Goal: Navigation & Orientation: Find specific page/section

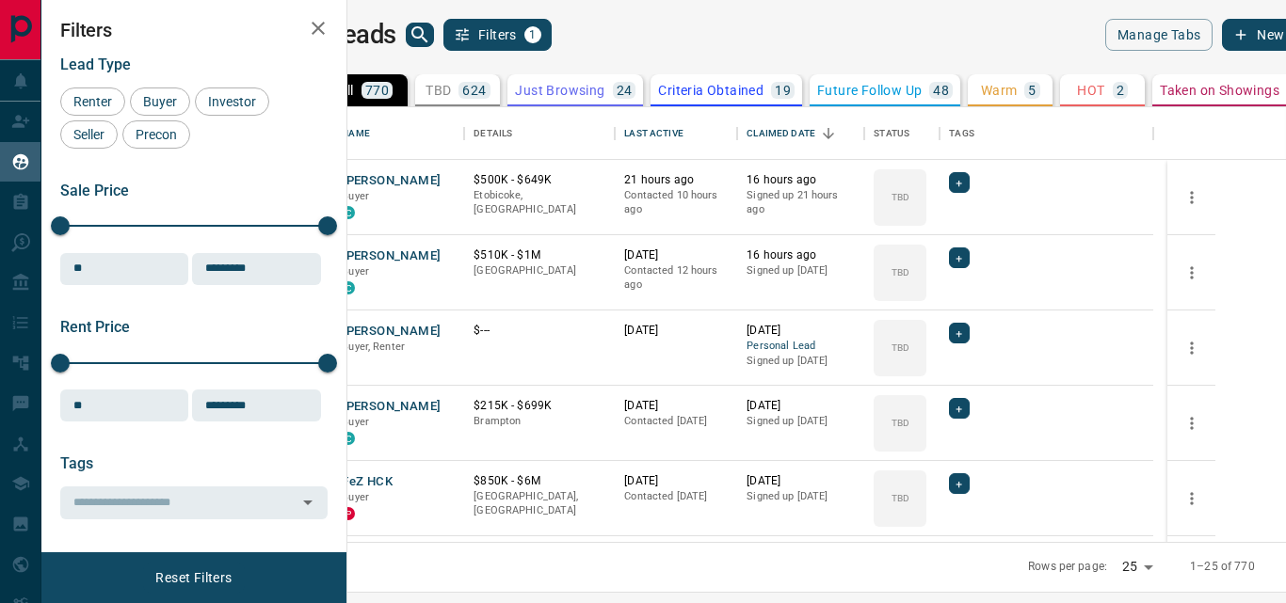
scroll to position [421, 916]
click at [441, 184] on button "[PERSON_NAME]" at bounding box center [391, 181] width 99 height 18
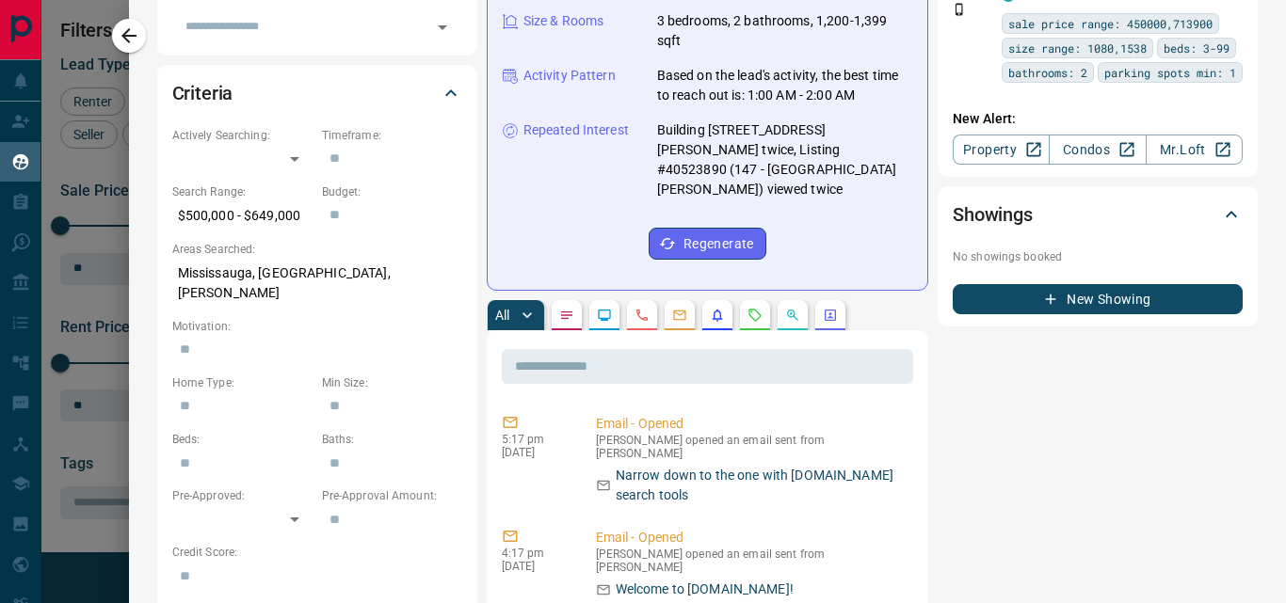
scroll to position [0, 0]
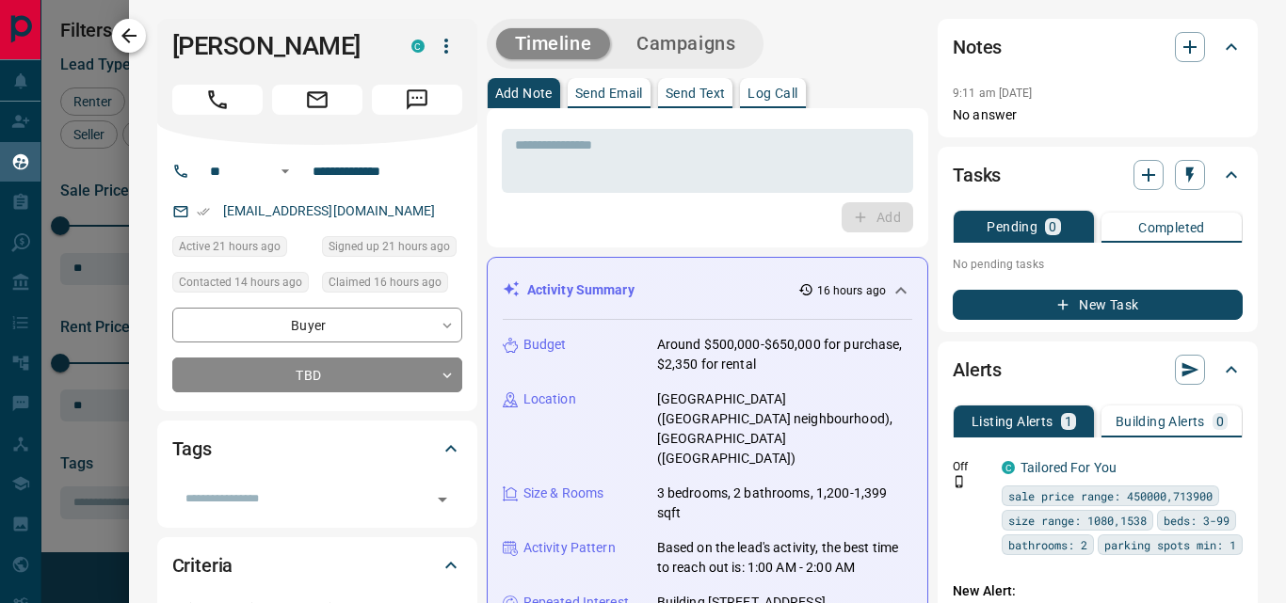
click at [125, 38] on icon "button" at bounding box center [128, 35] width 15 height 15
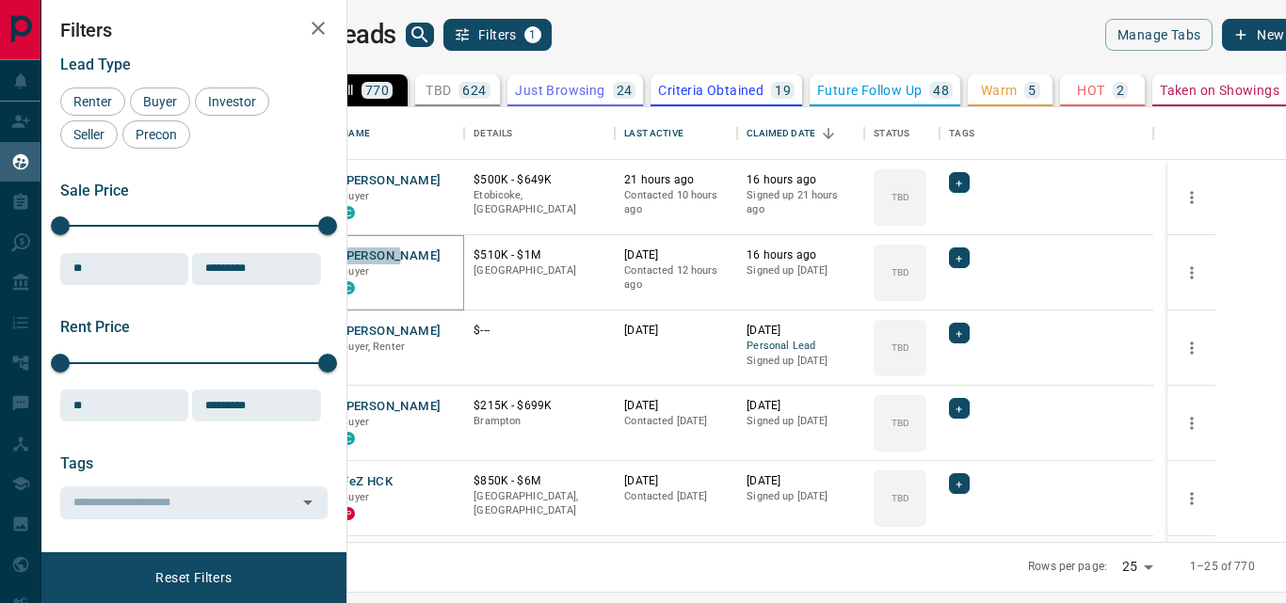
click at [438, 256] on button "[PERSON_NAME]" at bounding box center [391, 257] width 99 height 18
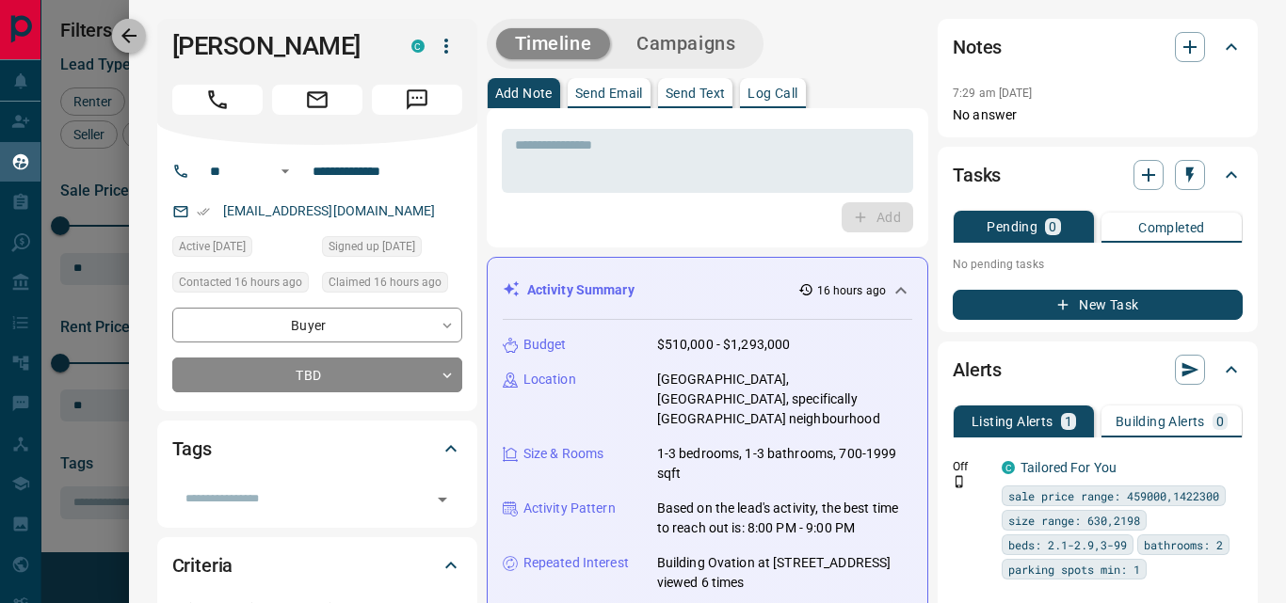
click at [128, 34] on icon "button" at bounding box center [129, 35] width 23 height 23
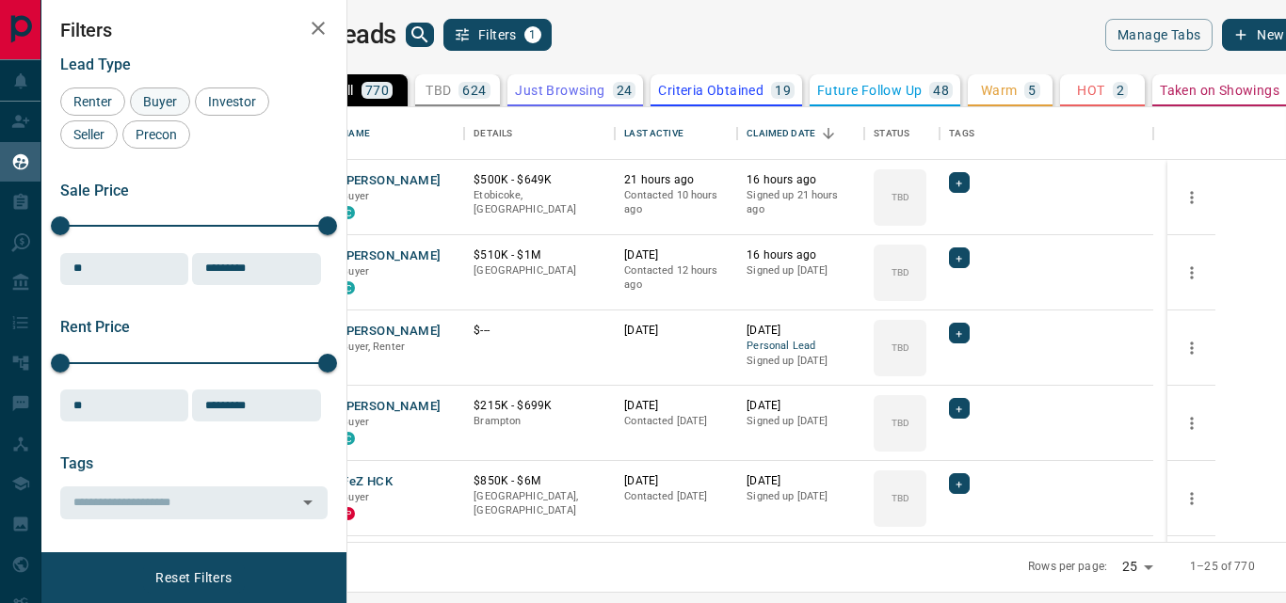
click at [155, 106] on span "Buyer" at bounding box center [160, 101] width 47 height 15
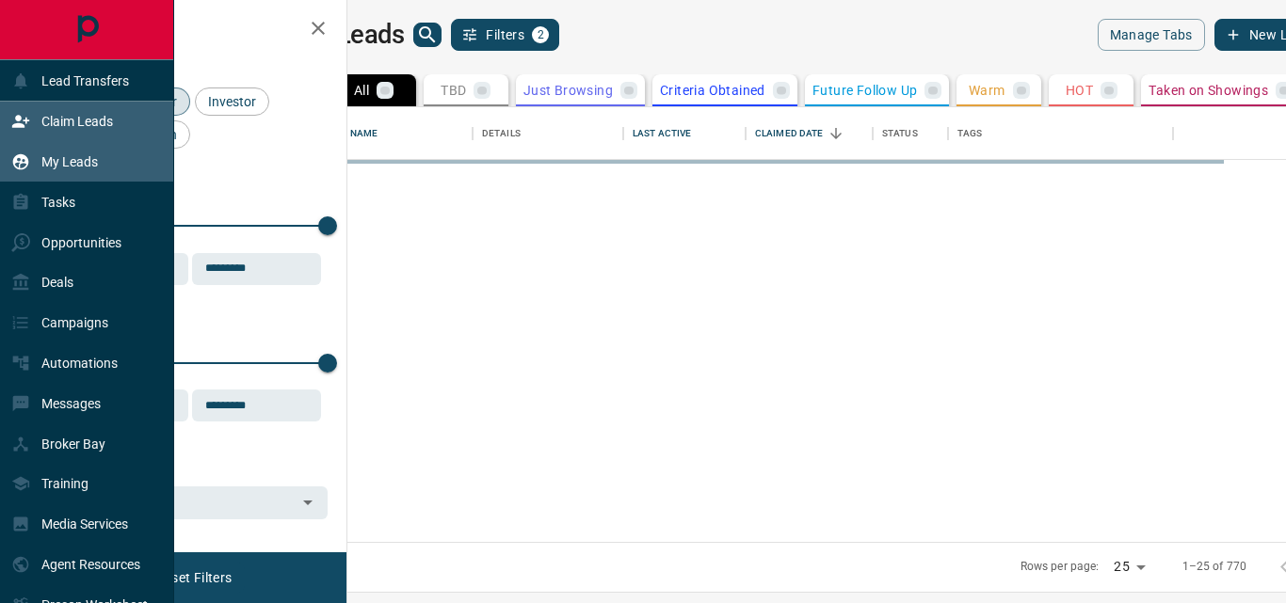
click at [63, 117] on p "Claim Leads" at bounding box center [77, 121] width 72 height 15
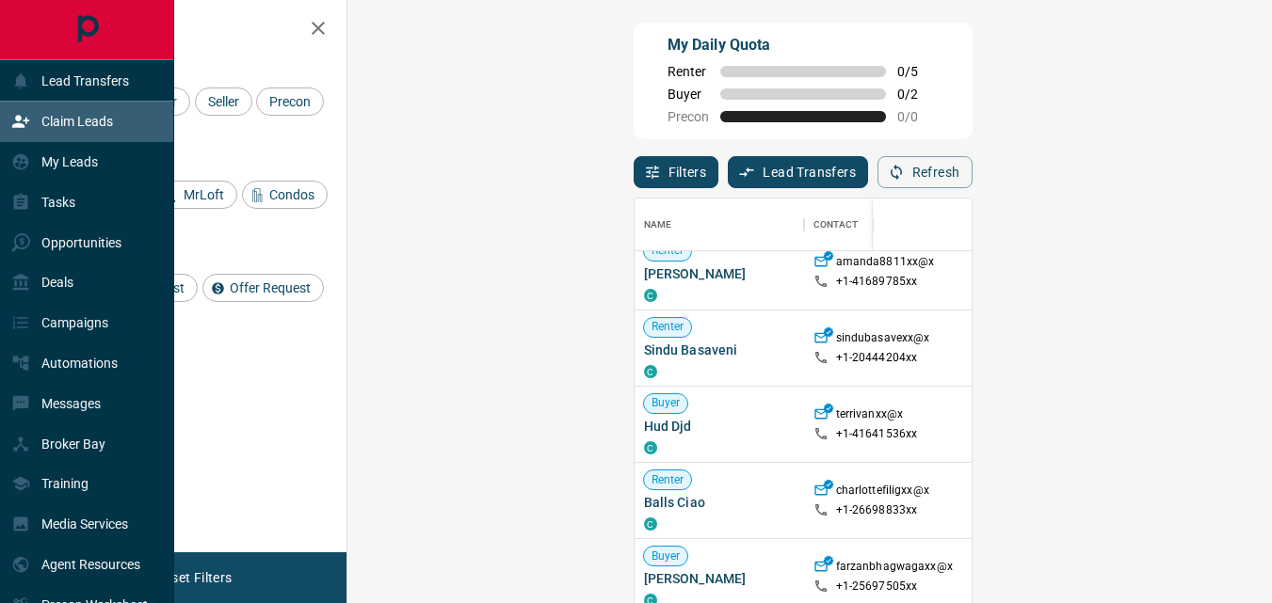
click at [82, 33] on icon "Main Page" at bounding box center [87, 29] width 21 height 27
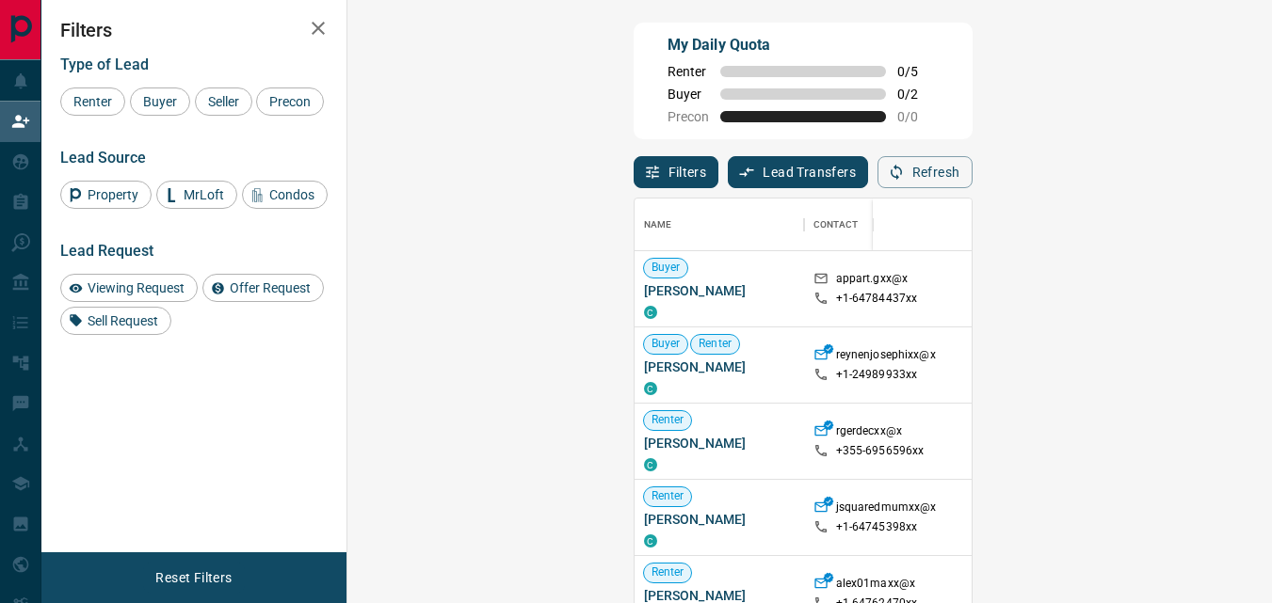
scroll to position [439, 870]
click at [165, 105] on span "Buyer" at bounding box center [160, 101] width 47 height 15
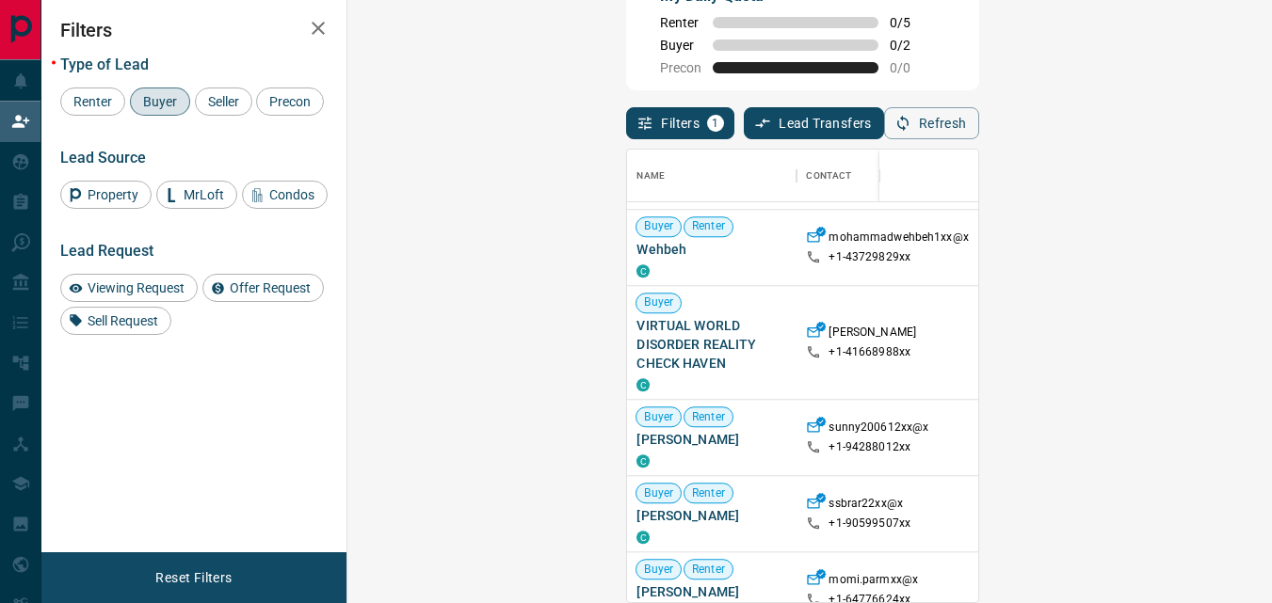
scroll to position [1615, 0]
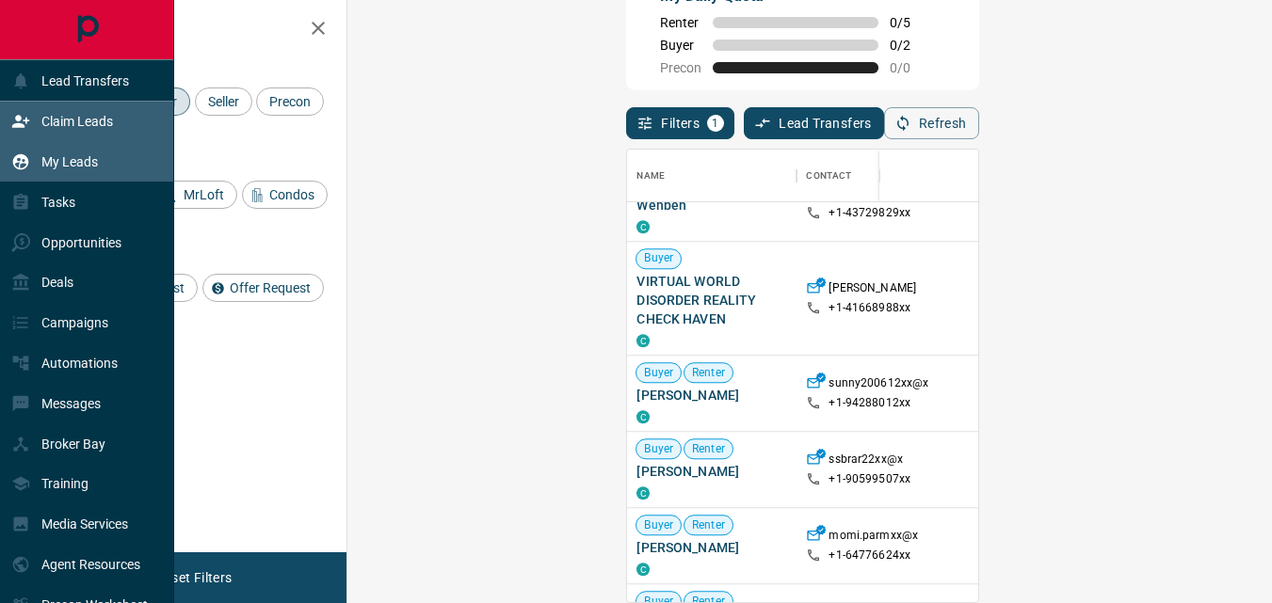
click at [79, 161] on p "My Leads" at bounding box center [69, 161] width 56 height 15
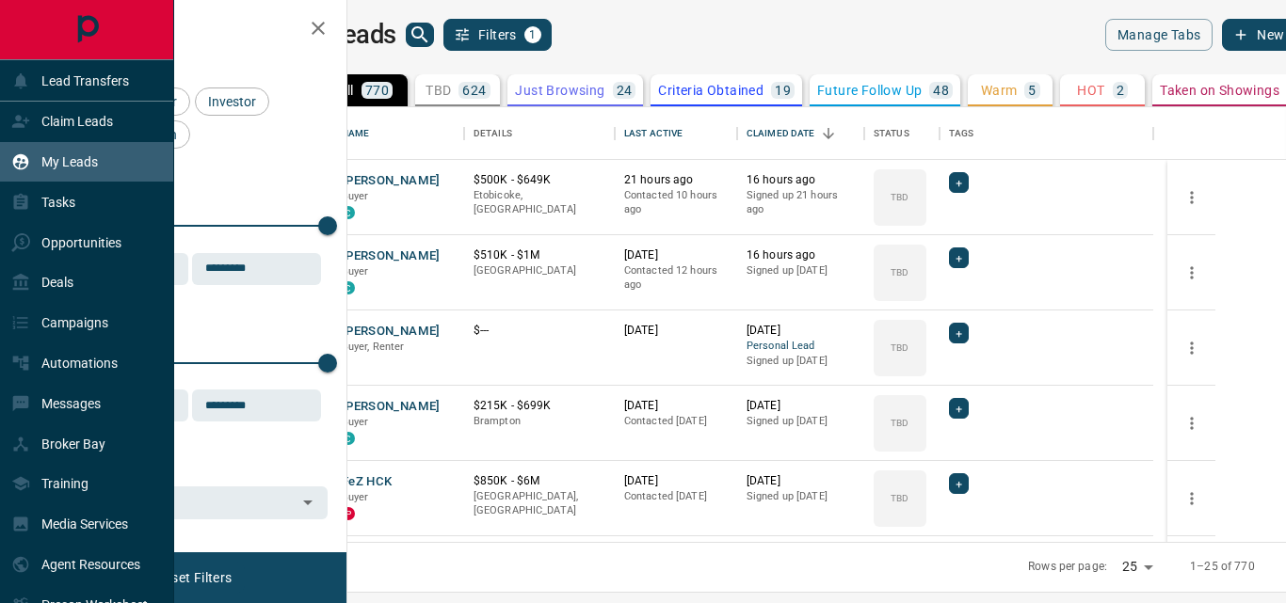
scroll to position [421, 916]
click at [50, 201] on p "Tasks" at bounding box center [58, 202] width 34 height 15
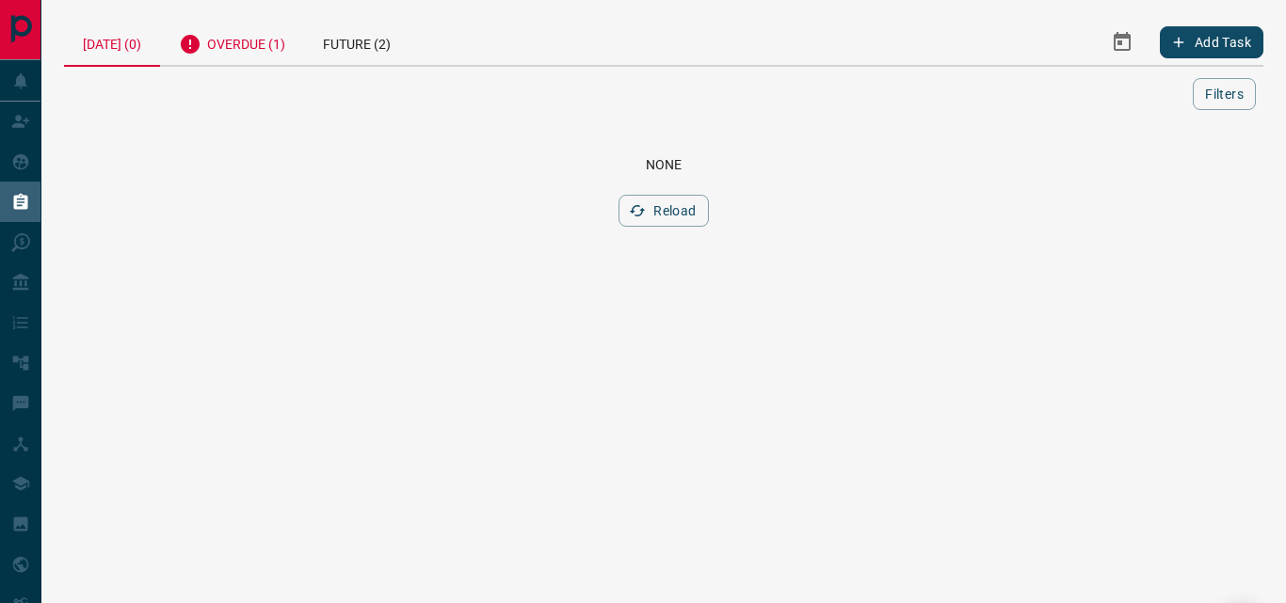
click at [263, 40] on div "Overdue (1)" at bounding box center [232, 42] width 144 height 46
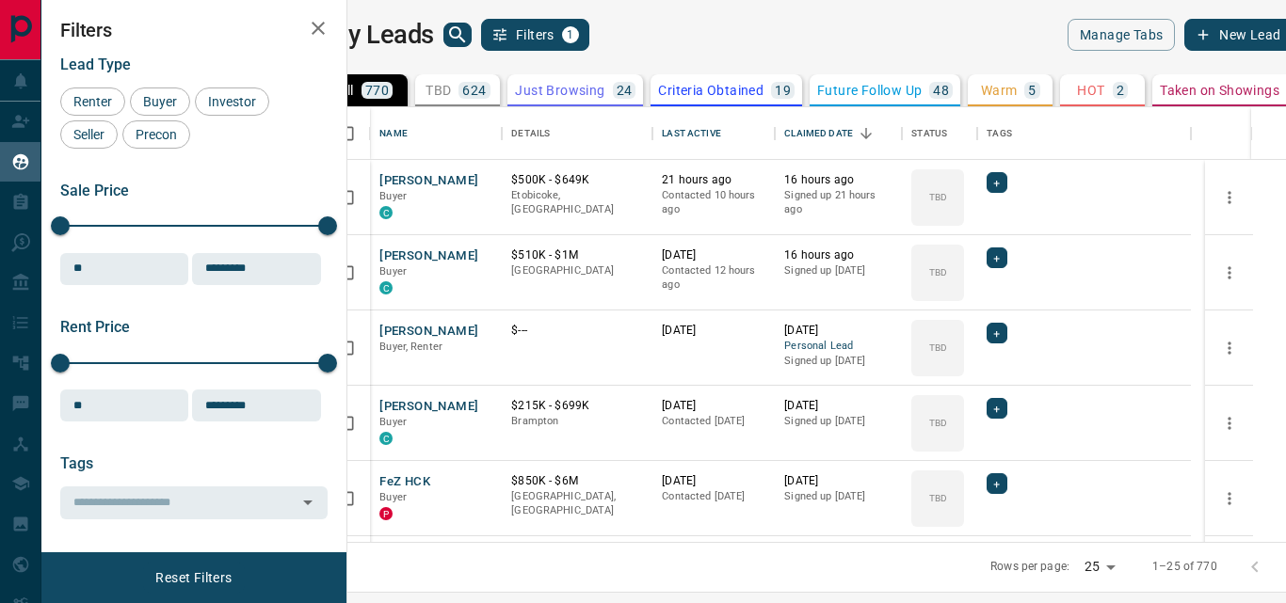
scroll to position [421, 916]
